Goal: Information Seeking & Learning: Learn about a topic

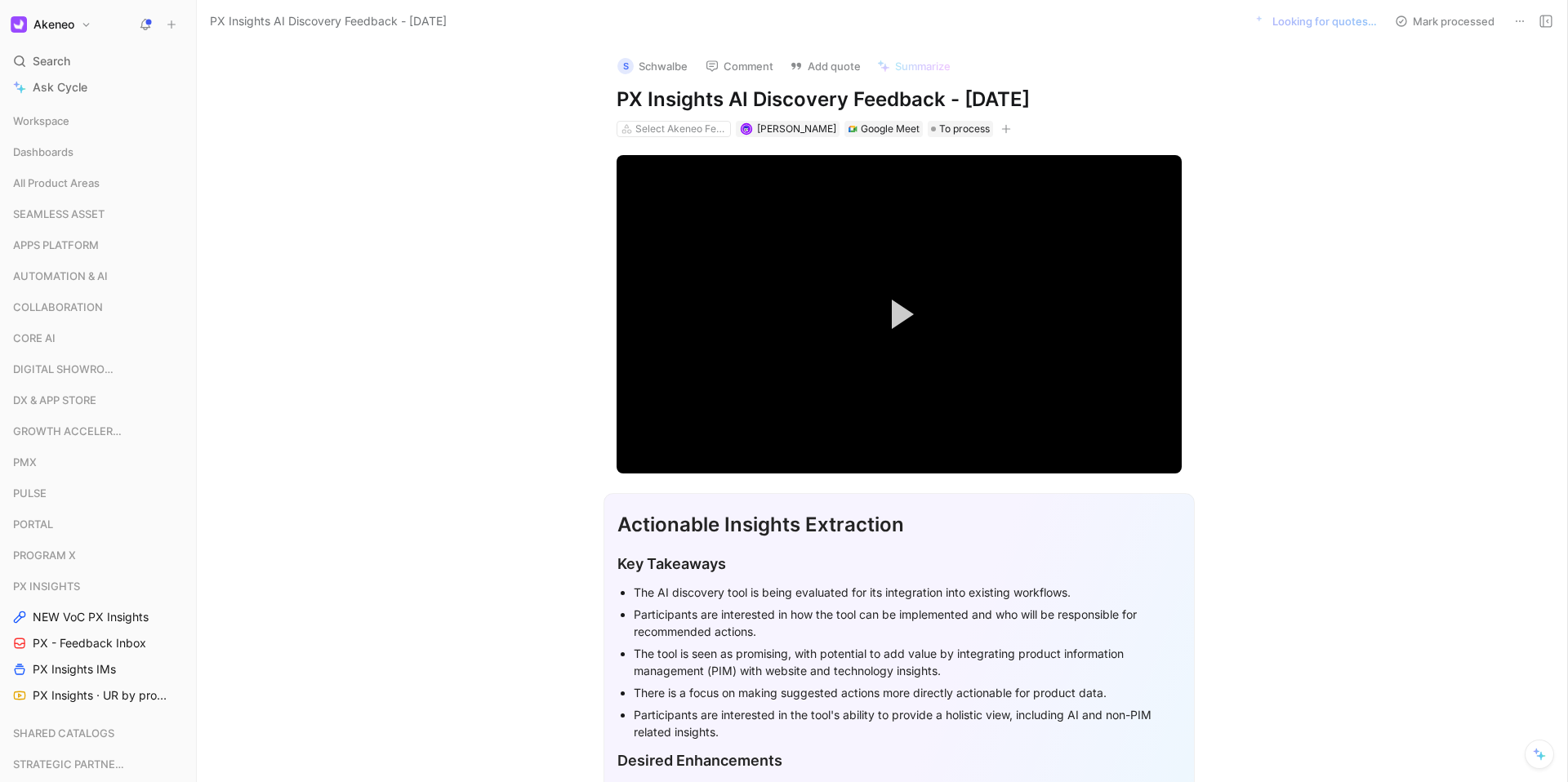
click at [775, 75] on button "Comment" at bounding box center [739, 65] width 83 height 23
click at [43, 68] on span "Search" at bounding box center [51, 62] width 37 height 20
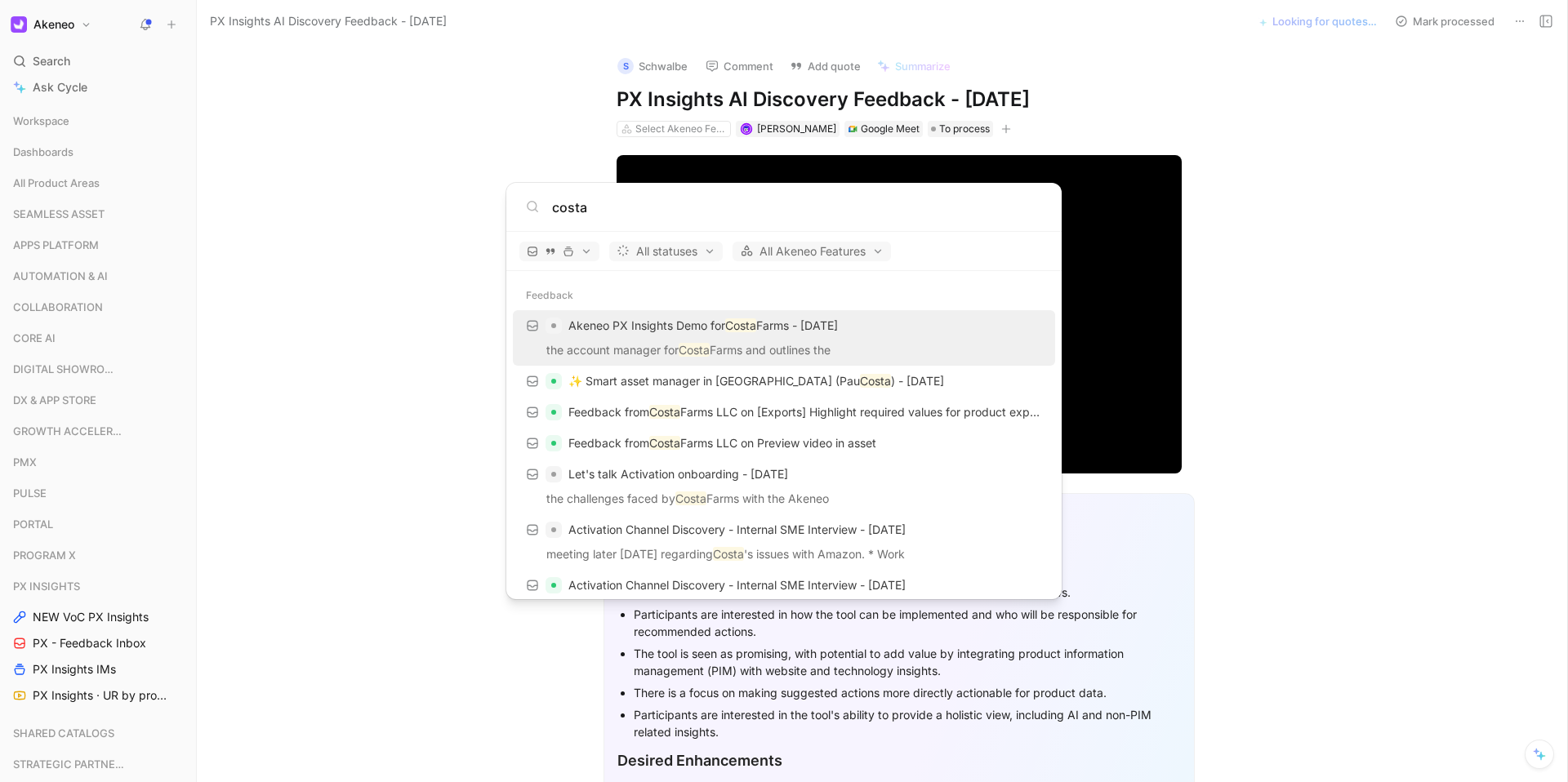
type input "costa"
click at [769, 328] on p "Akeneo PX Insights Demo for Costa Farms - [DATE]" at bounding box center [703, 326] width 269 height 20
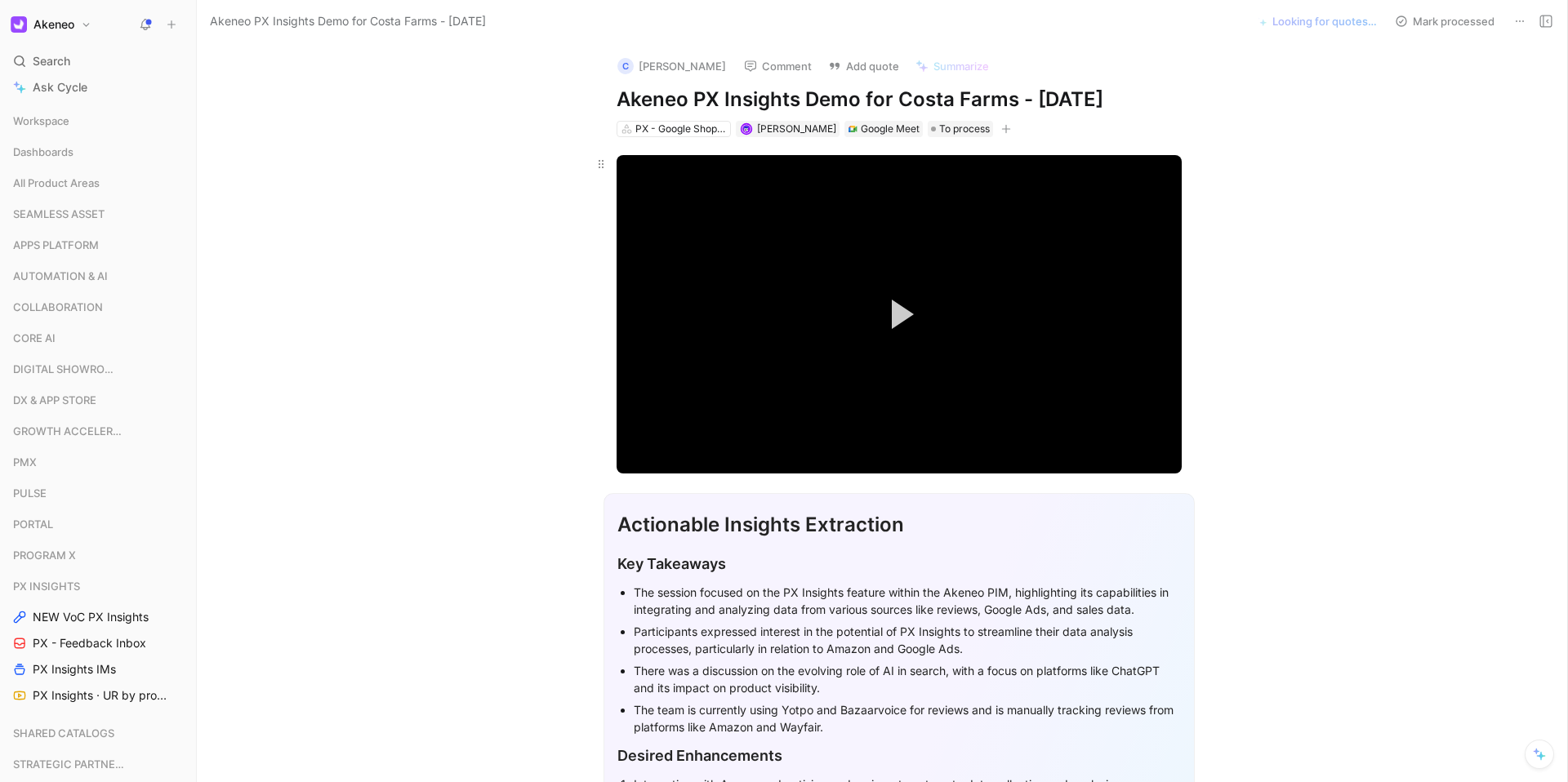
scroll to position [301, 0]
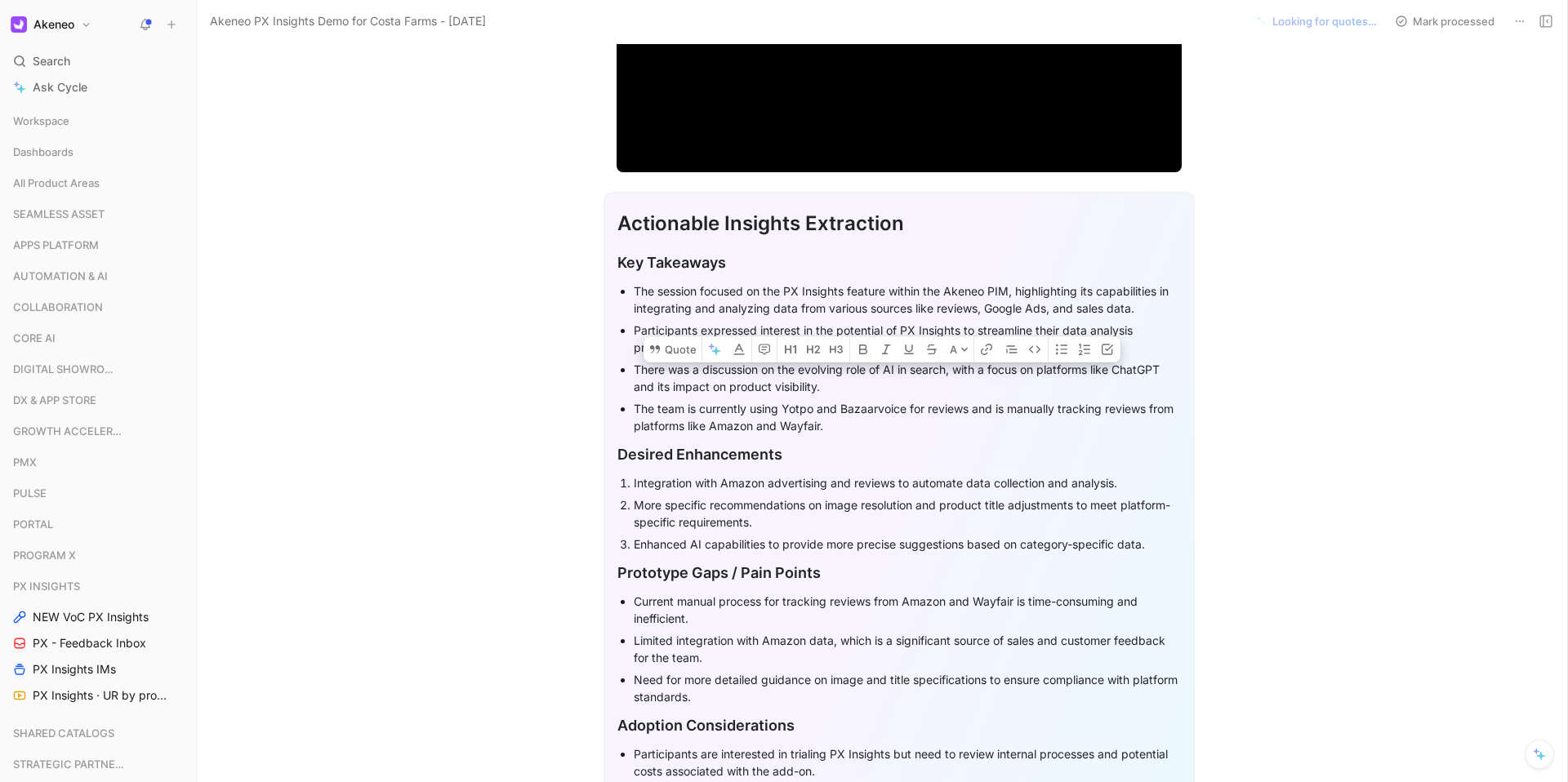
drag, startPoint x: 622, startPoint y: 301, endPoint x: 1141, endPoint y: 307, distance: 519.0
click at [1141, 307] on ul "The session focused on the PX Insights feature within the Akeneo PIM, highlight…" at bounding box center [899, 358] width 563 height 156
click at [1142, 307] on div "The session focused on the PX Insights feature within the Akeneo PIM, highlight…" at bounding box center [907, 300] width 547 height 35
drag, startPoint x: 1122, startPoint y: 352, endPoint x: 622, endPoint y: 330, distance: 500.5
click at [622, 330] on ul "The session focused on the PX Insights feature within the Akeneo PIM, highlight…" at bounding box center [899, 358] width 563 height 156
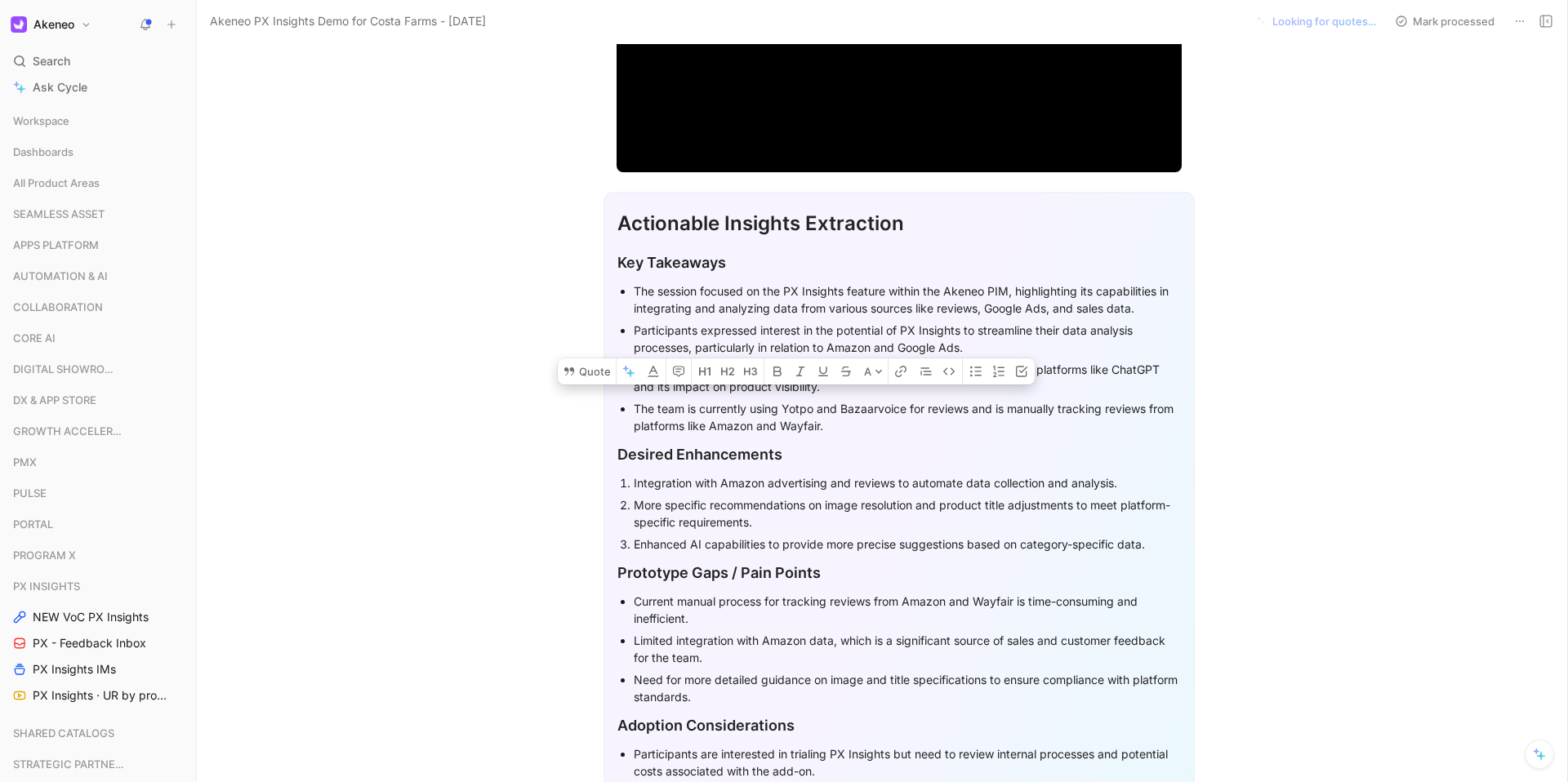
click at [769, 345] on div "Participants expressed interest in the potential of PX Insights to streamline t…" at bounding box center [907, 339] width 547 height 35
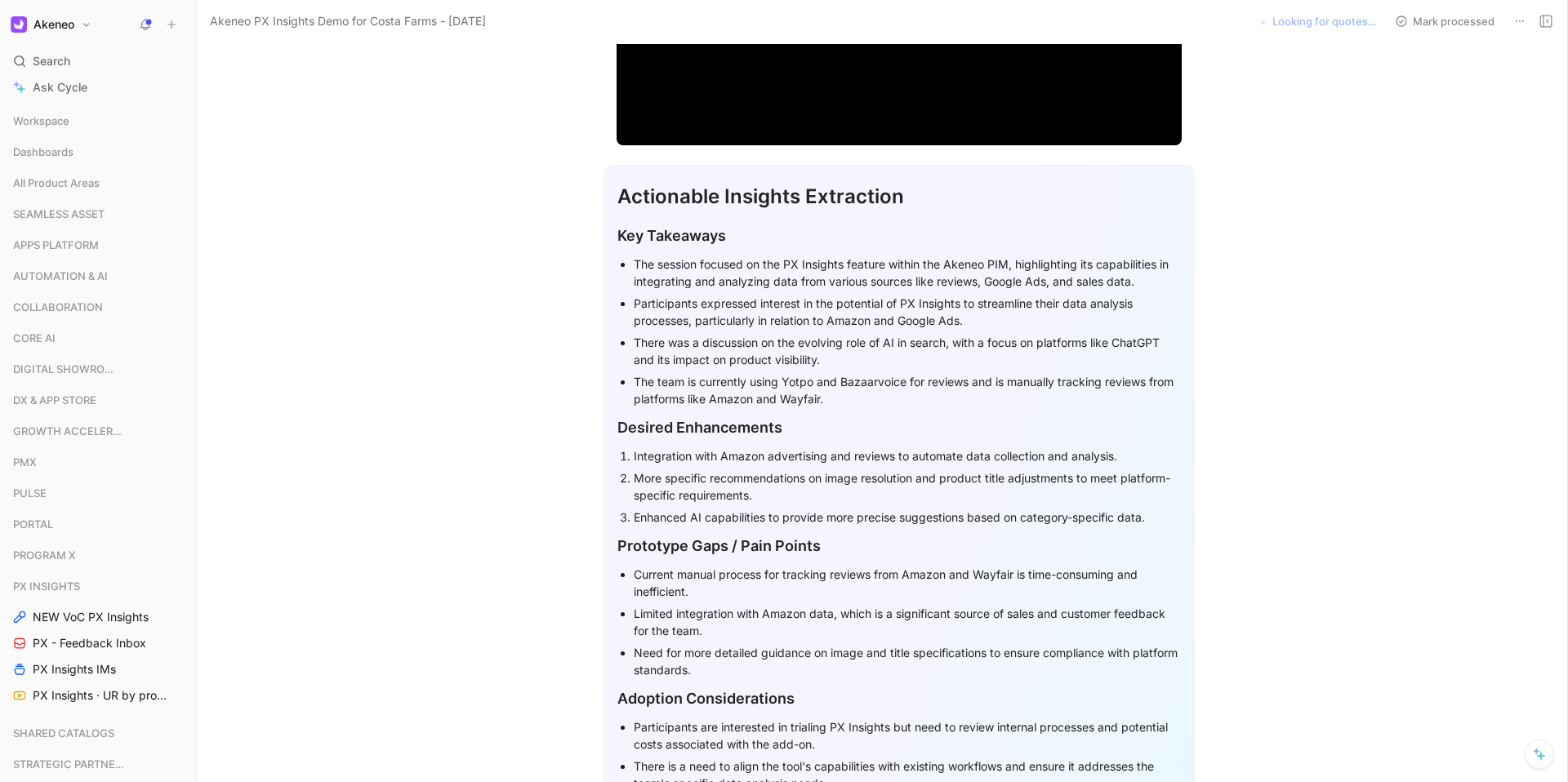
scroll to position [330, 0]
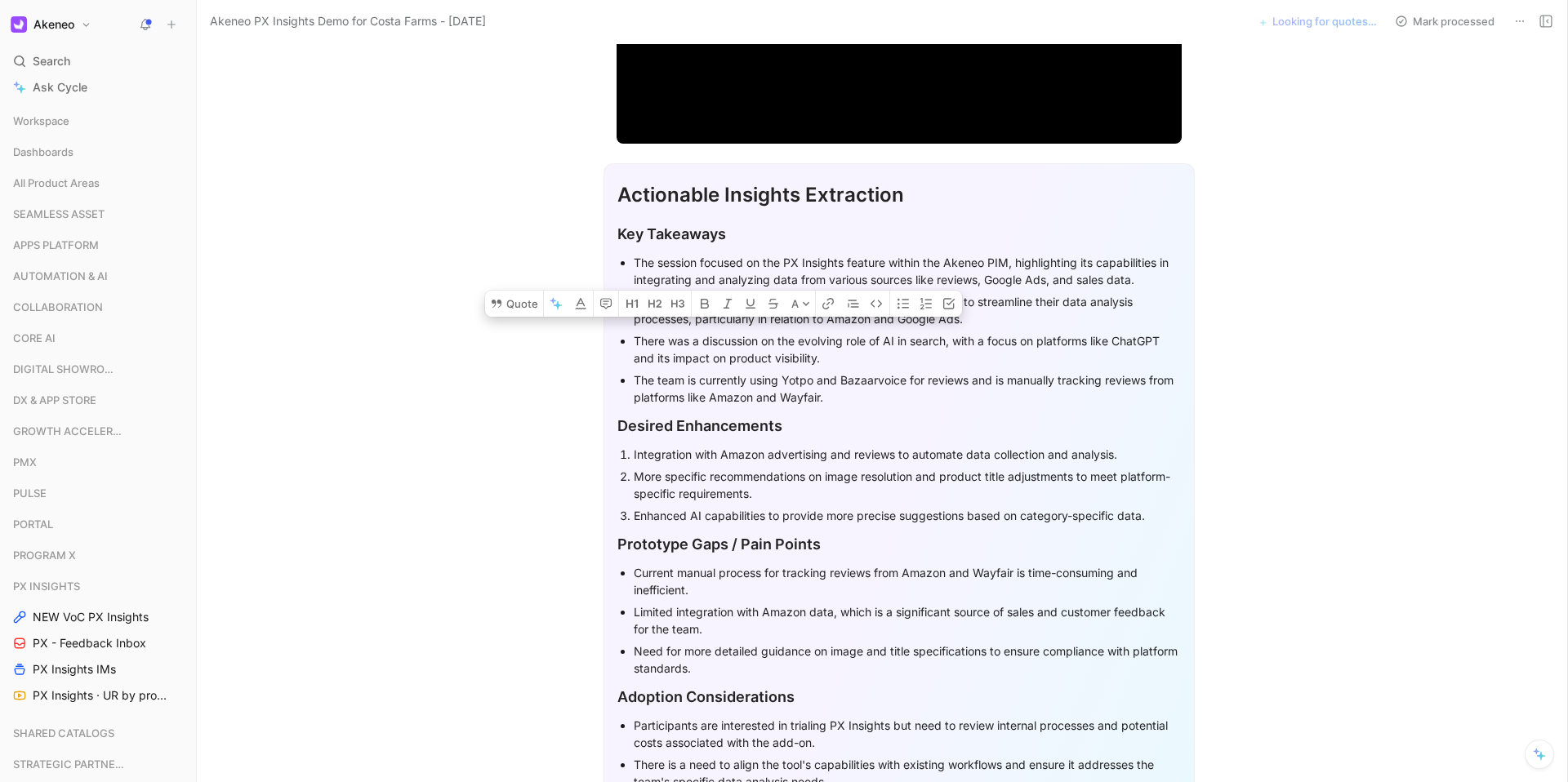
drag, startPoint x: 859, startPoint y: 356, endPoint x: 626, endPoint y: 262, distance: 251.2
click at [626, 262] on ul "The session focused on the PX Insights feature within the Akeneo PIM, highlight…" at bounding box center [899, 329] width 563 height 156
drag, startPoint x: 866, startPoint y: 403, endPoint x: 595, endPoint y: 260, distance: 306.4
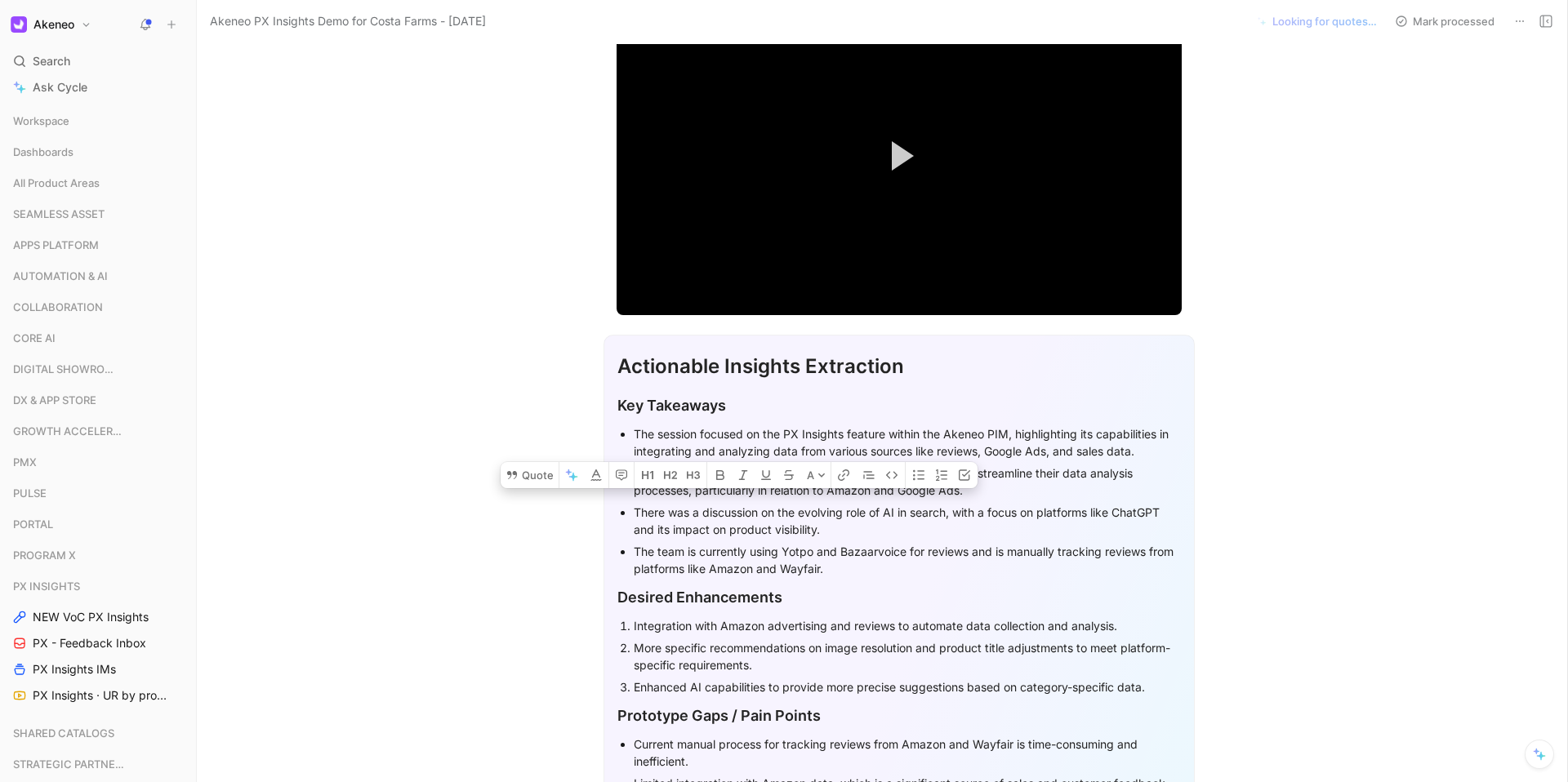
scroll to position [0, 0]
